Goal: Find specific page/section: Find specific page/section

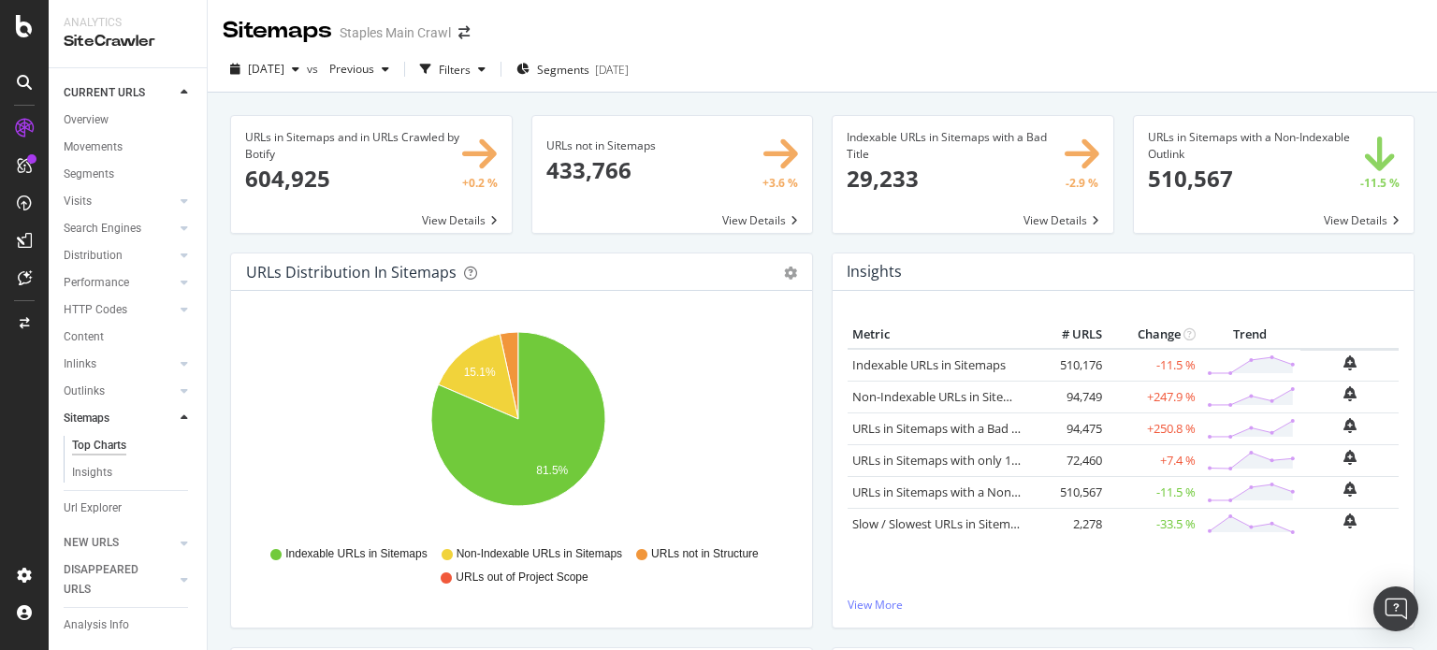
click at [22, 22] on icon at bounding box center [24, 26] width 17 height 22
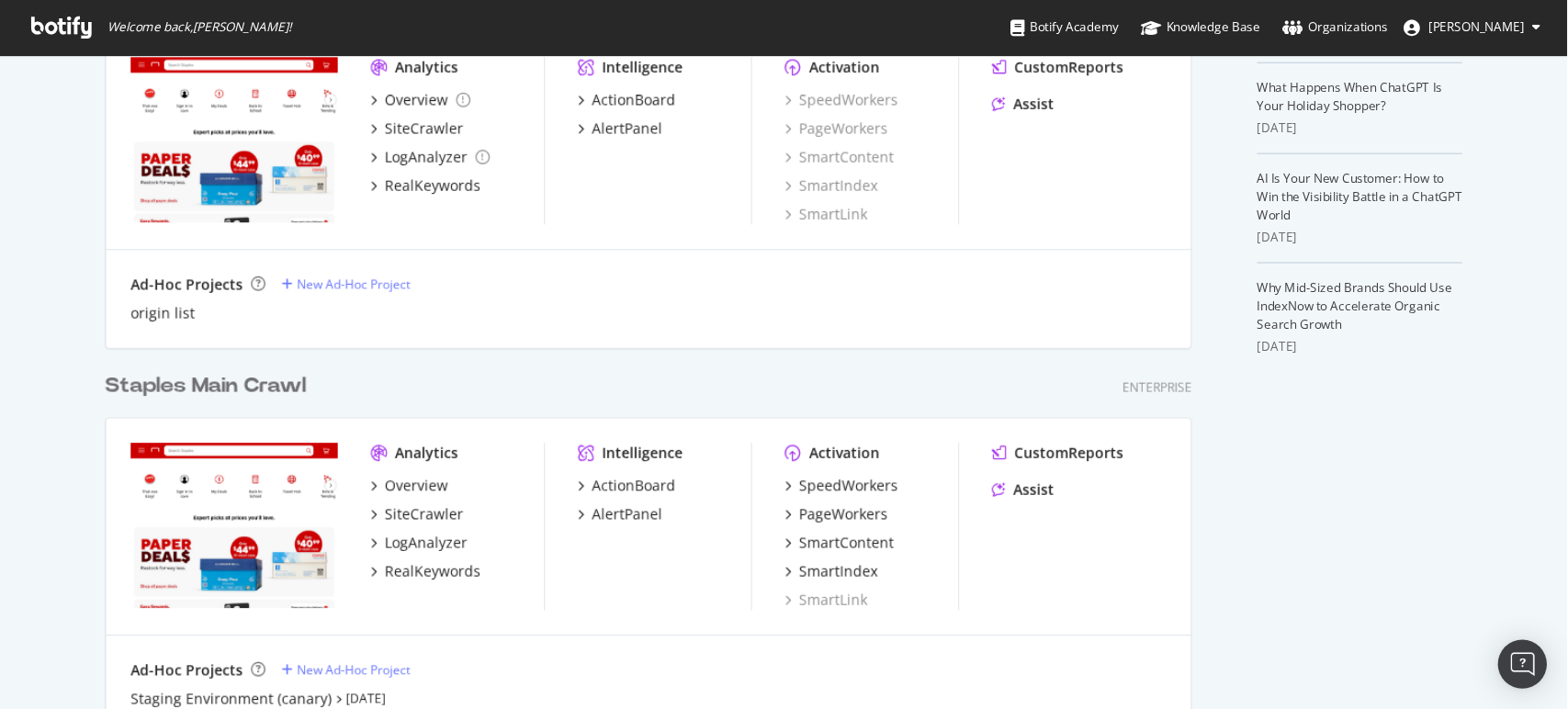
scroll to position [551, 0]
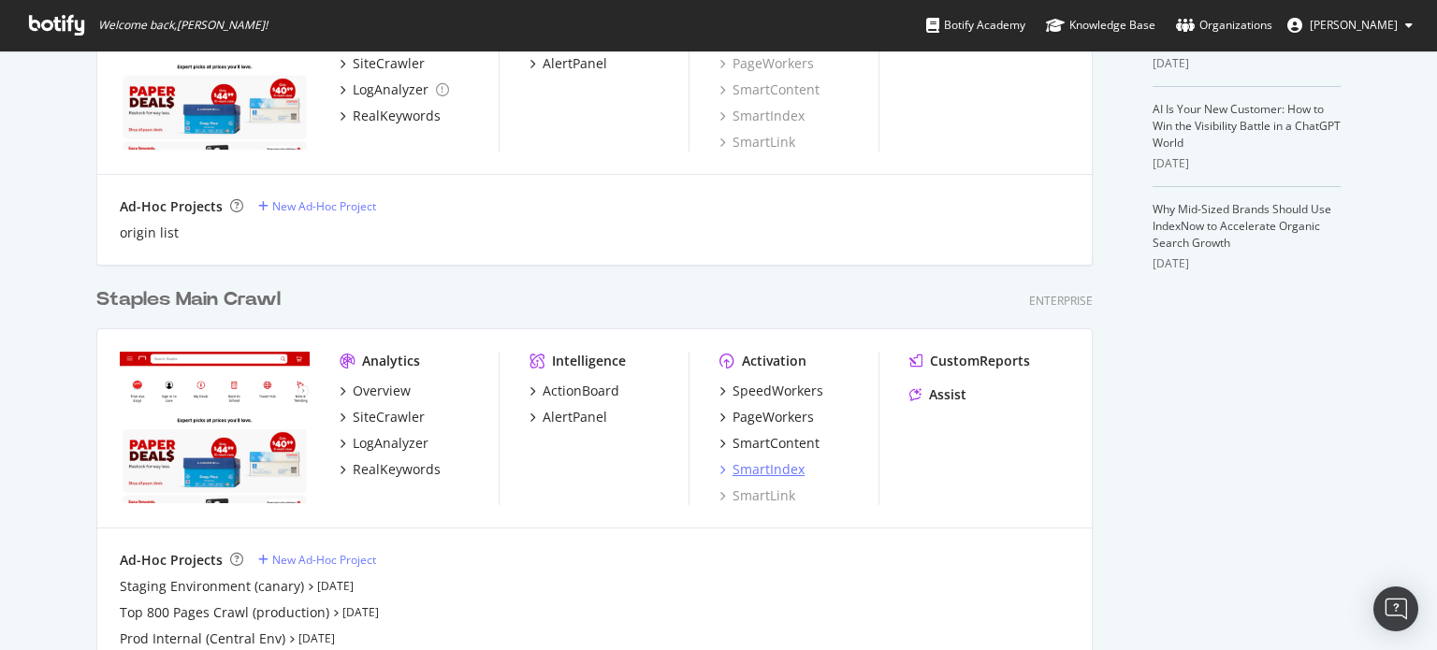
click at [767, 469] on div "SmartIndex" at bounding box center [768, 469] width 72 height 19
